Goal: Transaction & Acquisition: Purchase product/service

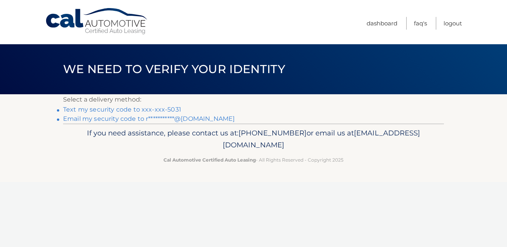
click at [163, 110] on link "Text my security code to xxx-xxx-5031" at bounding box center [122, 109] width 118 height 7
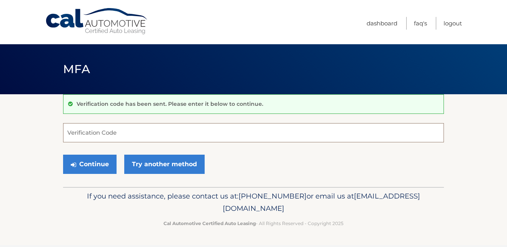
click at [126, 137] on input "Verification Code" at bounding box center [253, 132] width 381 height 19
click at [126, 137] on input "790108" at bounding box center [253, 132] width 381 height 19
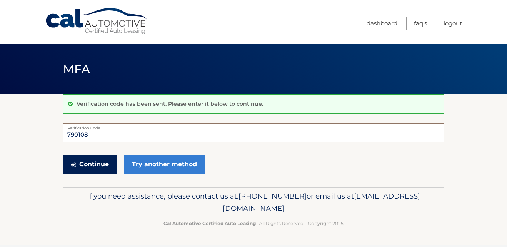
type input "790108"
click at [82, 162] on button "Continue" at bounding box center [89, 164] width 53 height 19
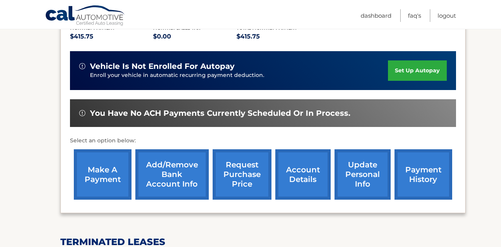
scroll to position [185, 0]
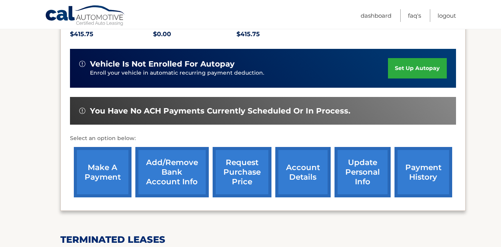
click at [107, 159] on link "make a payment" at bounding box center [103, 172] width 58 height 50
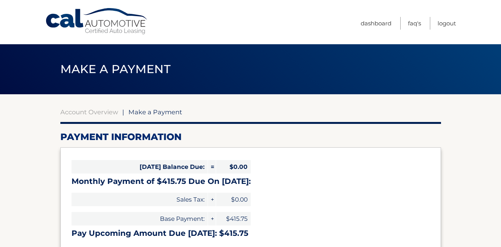
select select "Nzk5NDAxYTMtZjMzNi00Yjc3LWExNTItM2QyMDIzMDZmZGUz"
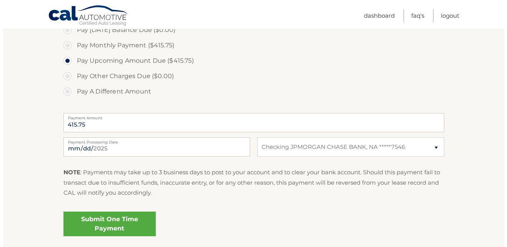
scroll to position [246, 0]
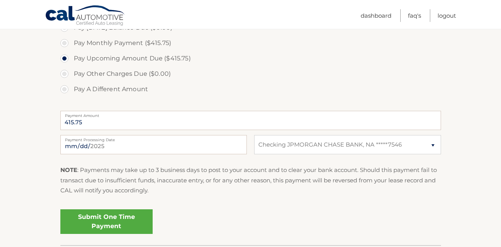
click at [103, 222] on link "Submit One Time Payment" at bounding box center [106, 221] width 92 height 25
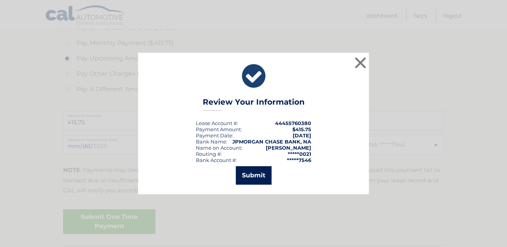
click at [249, 179] on button "Submit" at bounding box center [254, 175] width 36 height 18
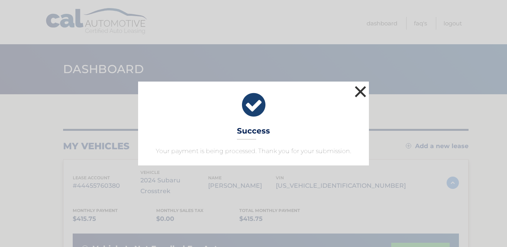
click at [360, 93] on button "×" at bounding box center [360, 91] width 15 height 15
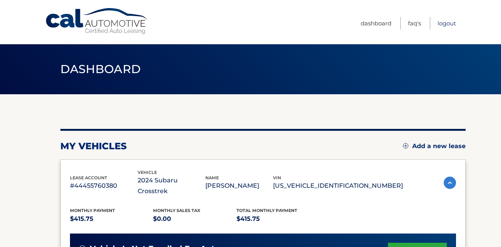
click at [446, 24] on link "Logout" at bounding box center [447, 23] width 18 height 13
